Goal: Find specific page/section

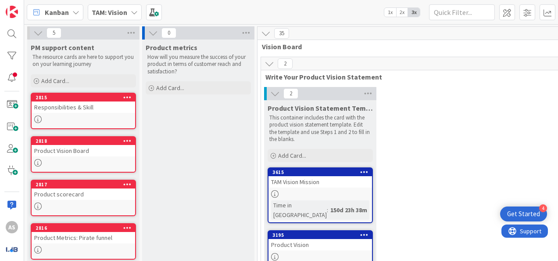
click at [118, 9] on b "TAM: Vision" at bounding box center [110, 12] width 36 height 9
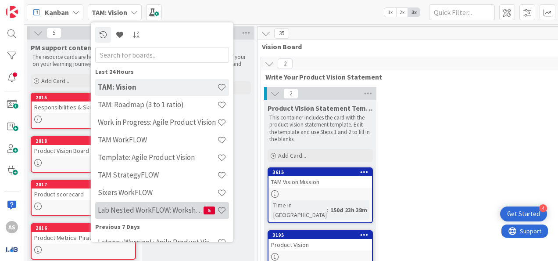
click at [187, 202] on div "Lab Nested WorkFLOW: Workshop 5" at bounding box center [162, 210] width 134 height 17
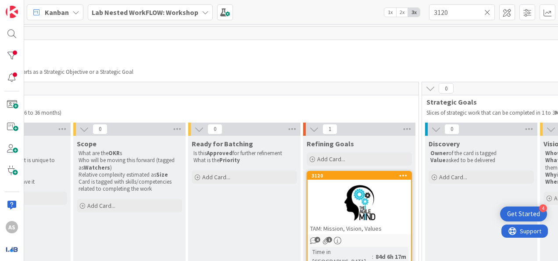
scroll to position [0, 424]
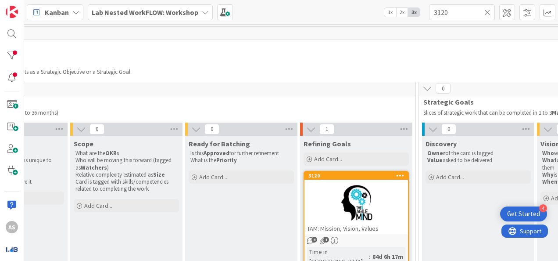
click at [128, 14] on b "Lab Nested WorkFLOW: Workshop" at bounding box center [145, 12] width 107 height 9
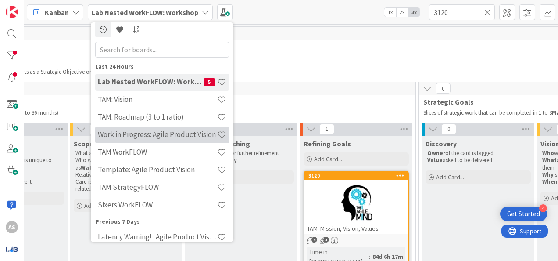
scroll to position [0, 0]
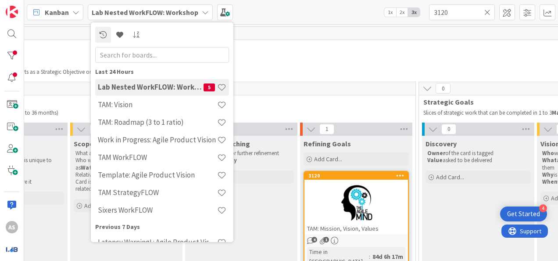
click at [354, 50] on div "1 Strategic planning Strategic work enters the system as a request. Based on th…" at bounding box center [417, 52] width 1167 height 50
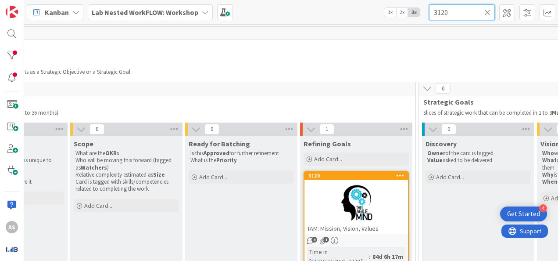
click at [461, 11] on input "3120" at bounding box center [462, 12] width 66 height 16
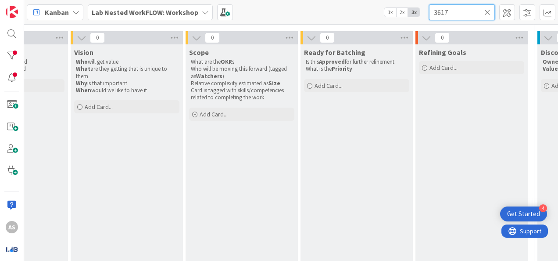
scroll to position [0, 308]
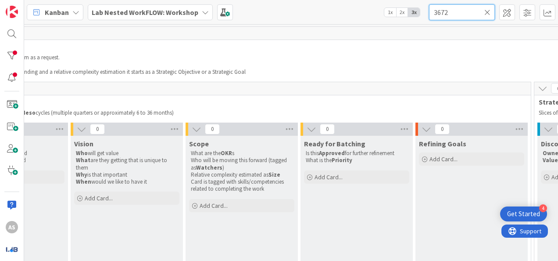
type input "3672"
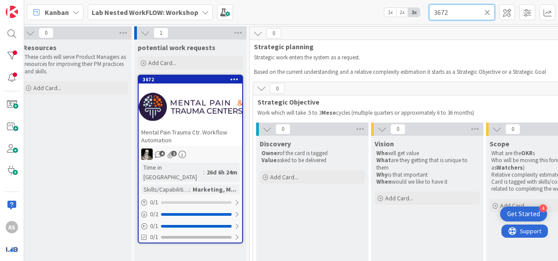
scroll to position [0, 6]
